Goal: Find contact information: Find contact information

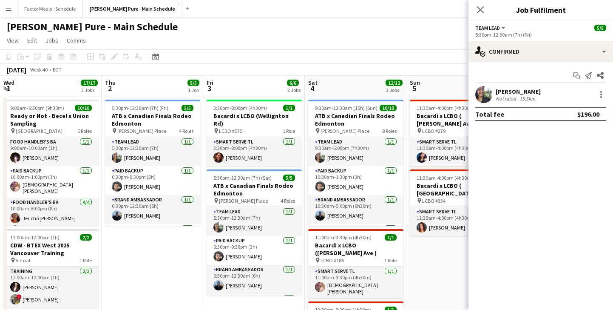
scroll to position [0, 311]
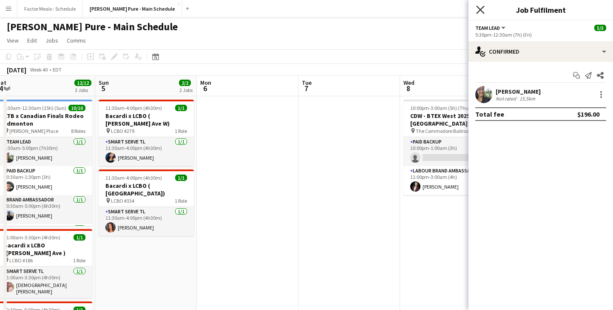
click at [481, 11] on icon "Close pop-in" at bounding box center [480, 10] width 8 height 8
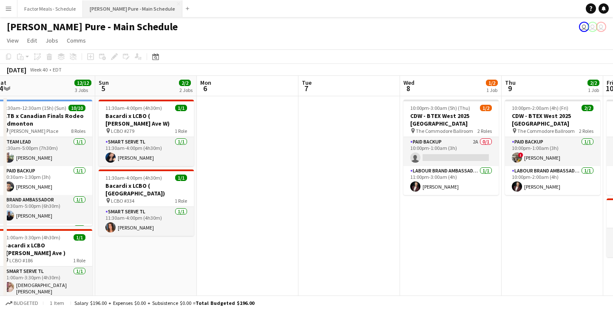
click at [120, 9] on button "[PERSON_NAME] Pure - Main Schedule Close" at bounding box center [133, 8] width 100 height 17
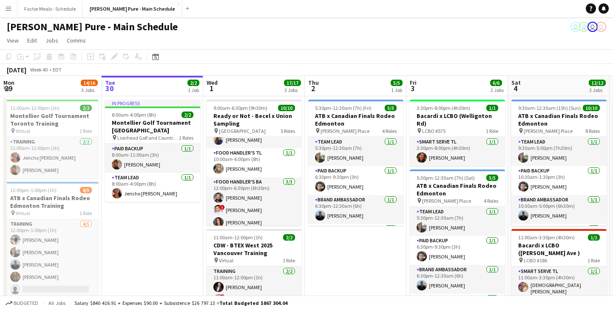
scroll to position [118, 0]
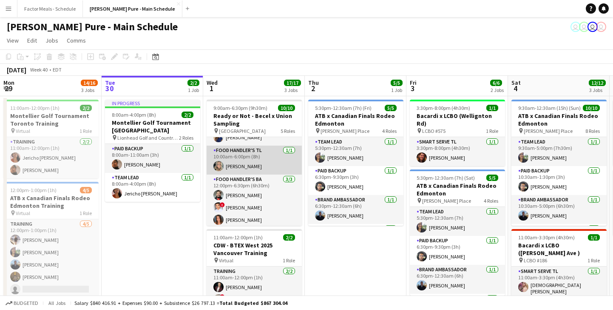
click at [219, 161] on app-user-avatar at bounding box center [219, 166] width 10 height 10
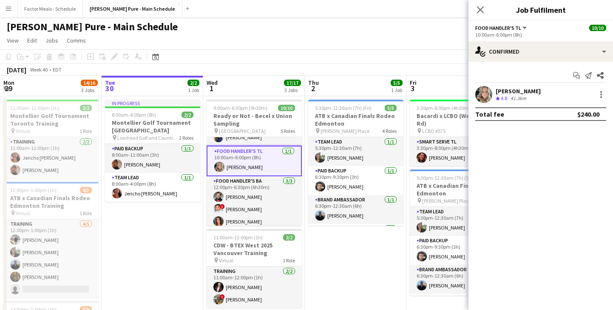
click at [485, 94] on app-user-avatar at bounding box center [484, 94] width 17 height 17
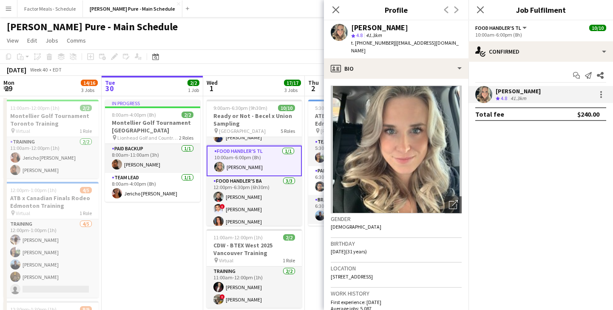
click at [373, 42] on span "t. [PHONE_NUMBER]" at bounding box center [373, 43] width 44 height 6
copy span "12898900094"
click at [339, 13] on app-icon "Close pop-in" at bounding box center [336, 10] width 12 height 12
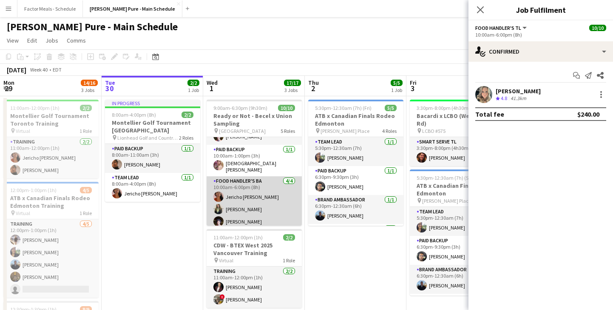
scroll to position [23, 0]
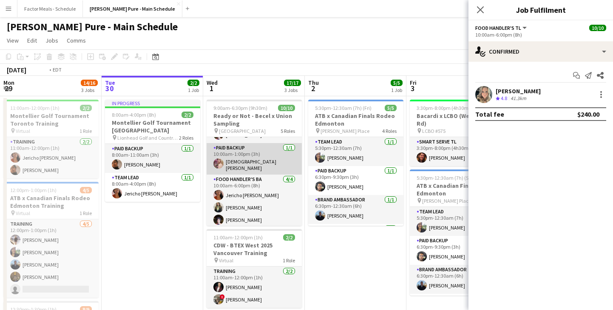
click at [214, 165] on app-user-avatar at bounding box center [219, 163] width 10 height 10
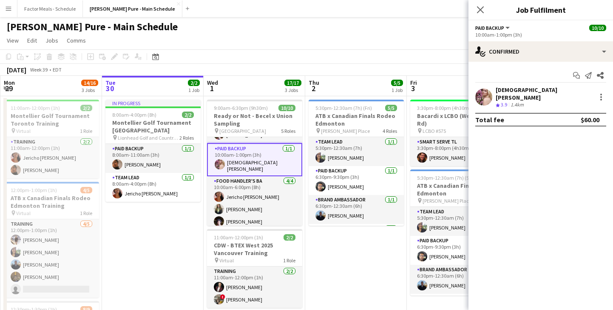
click at [483, 98] on app-user-avatar at bounding box center [484, 96] width 17 height 17
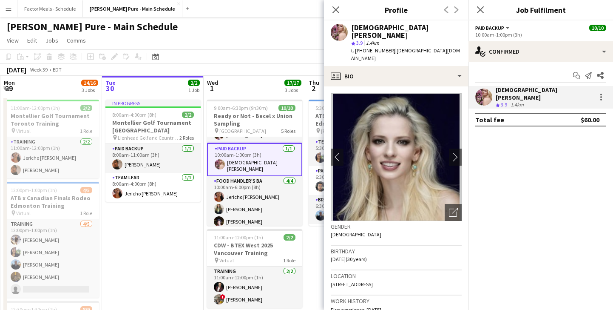
click at [372, 31] on div "[DEMOGRAPHIC_DATA][PERSON_NAME]" at bounding box center [406, 31] width 111 height 15
copy div "[DEMOGRAPHIC_DATA][PERSON_NAME]"
